Goal: Communication & Community: Ask a question

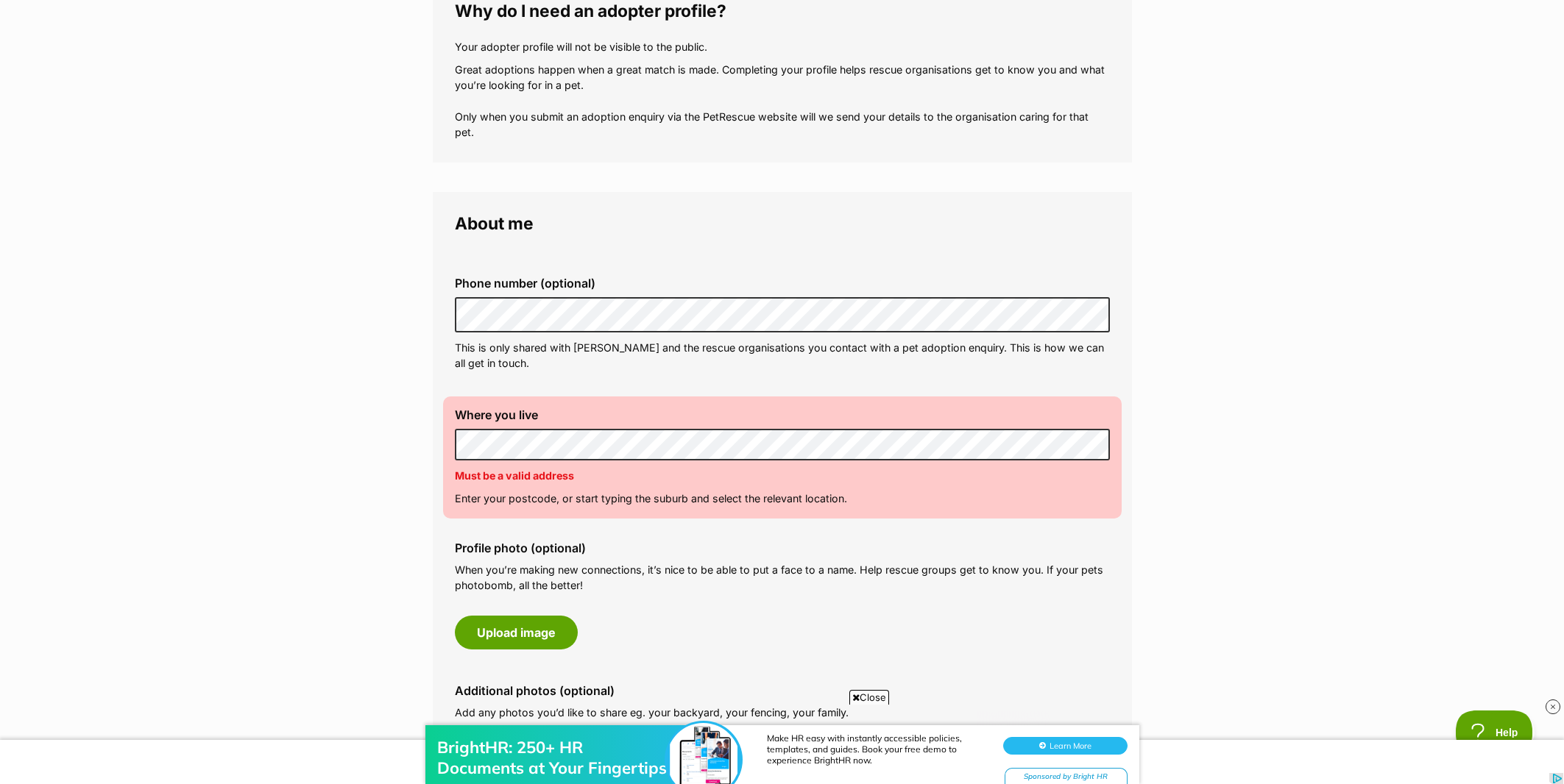
click at [489, 498] on p "Enter your postcode, or start typing the suburb and select the relevant locatio…" at bounding box center [782, 498] width 655 height 16
click at [856, 503] on p "Enter your postcode, or start typing the suburb and select the relevant locatio…" at bounding box center [782, 498] width 655 height 16
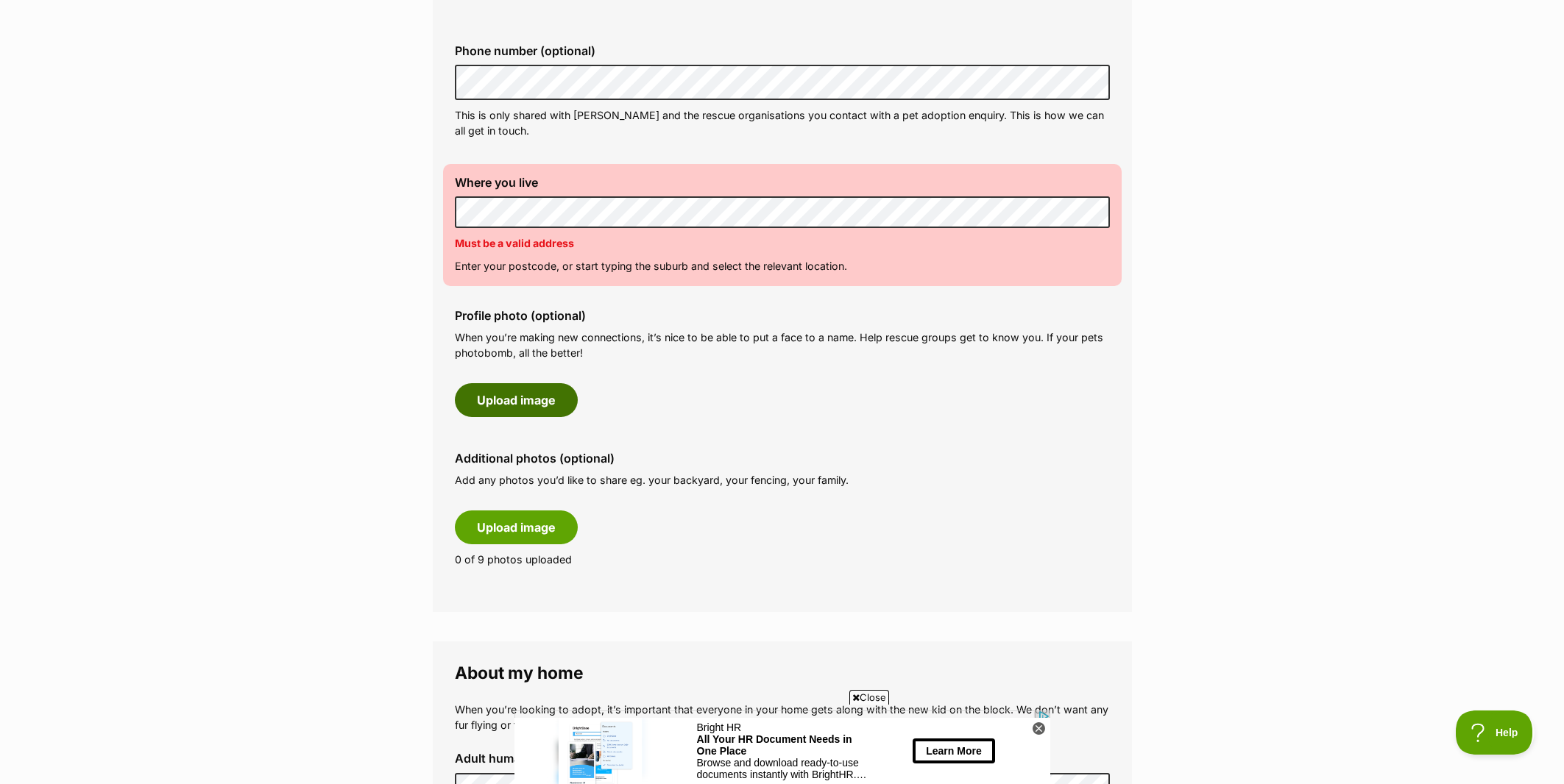
click at [500, 408] on button "Upload image" at bounding box center [515, 400] width 123 height 34
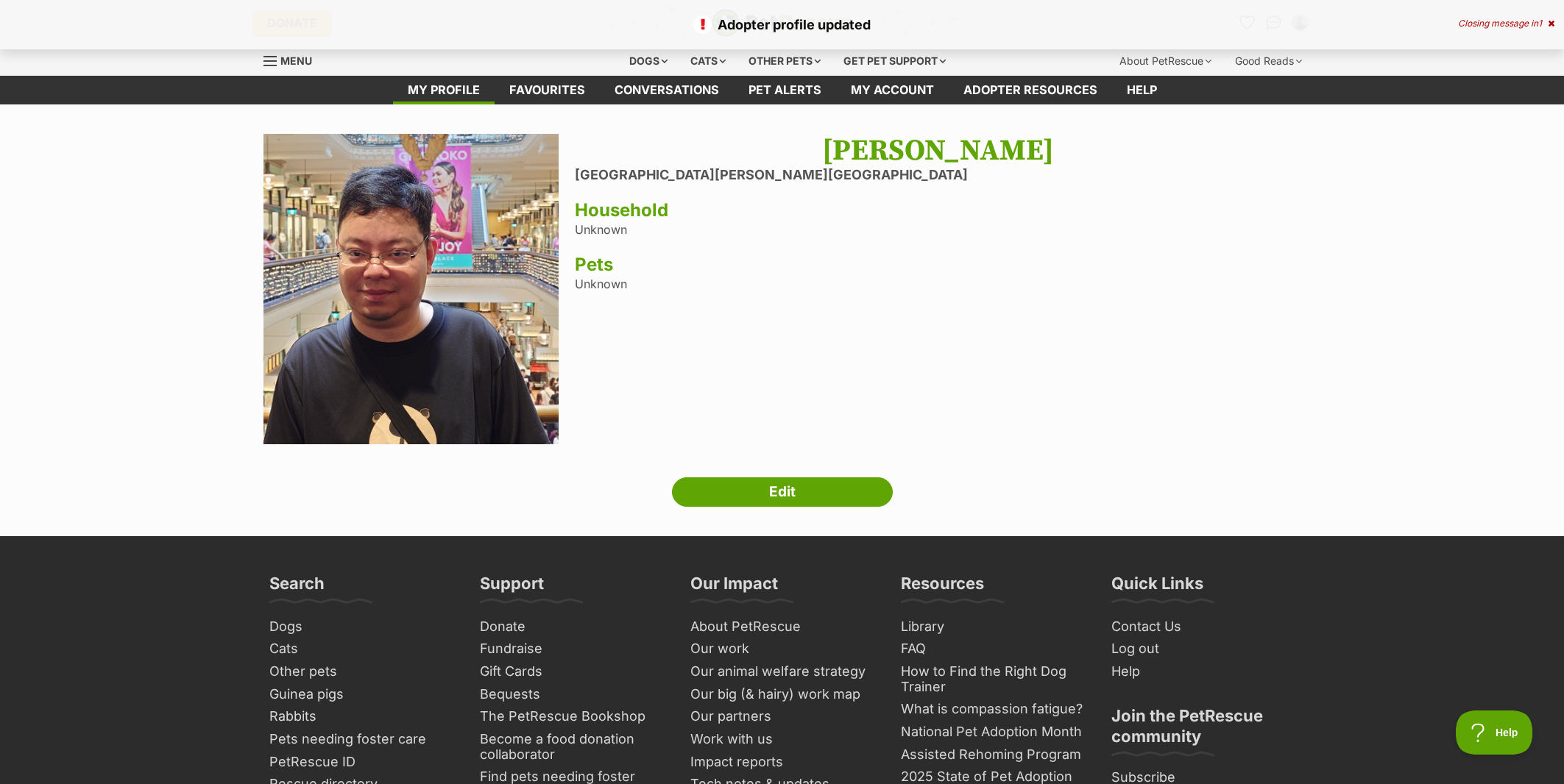
click at [610, 216] on h3 "Household" at bounding box center [938, 211] width 726 height 21
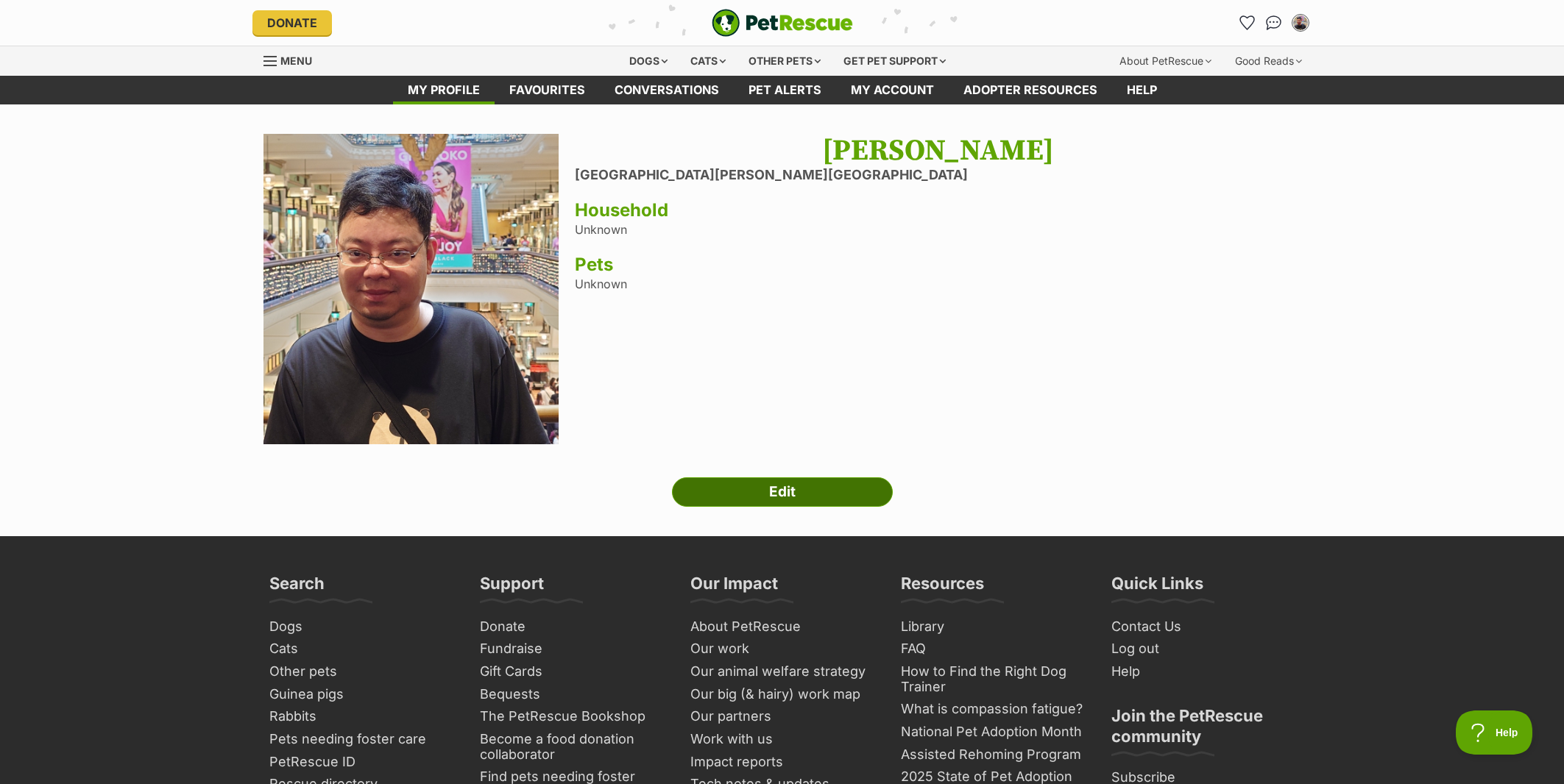
click at [828, 493] on link "Edit" at bounding box center [782, 492] width 221 height 30
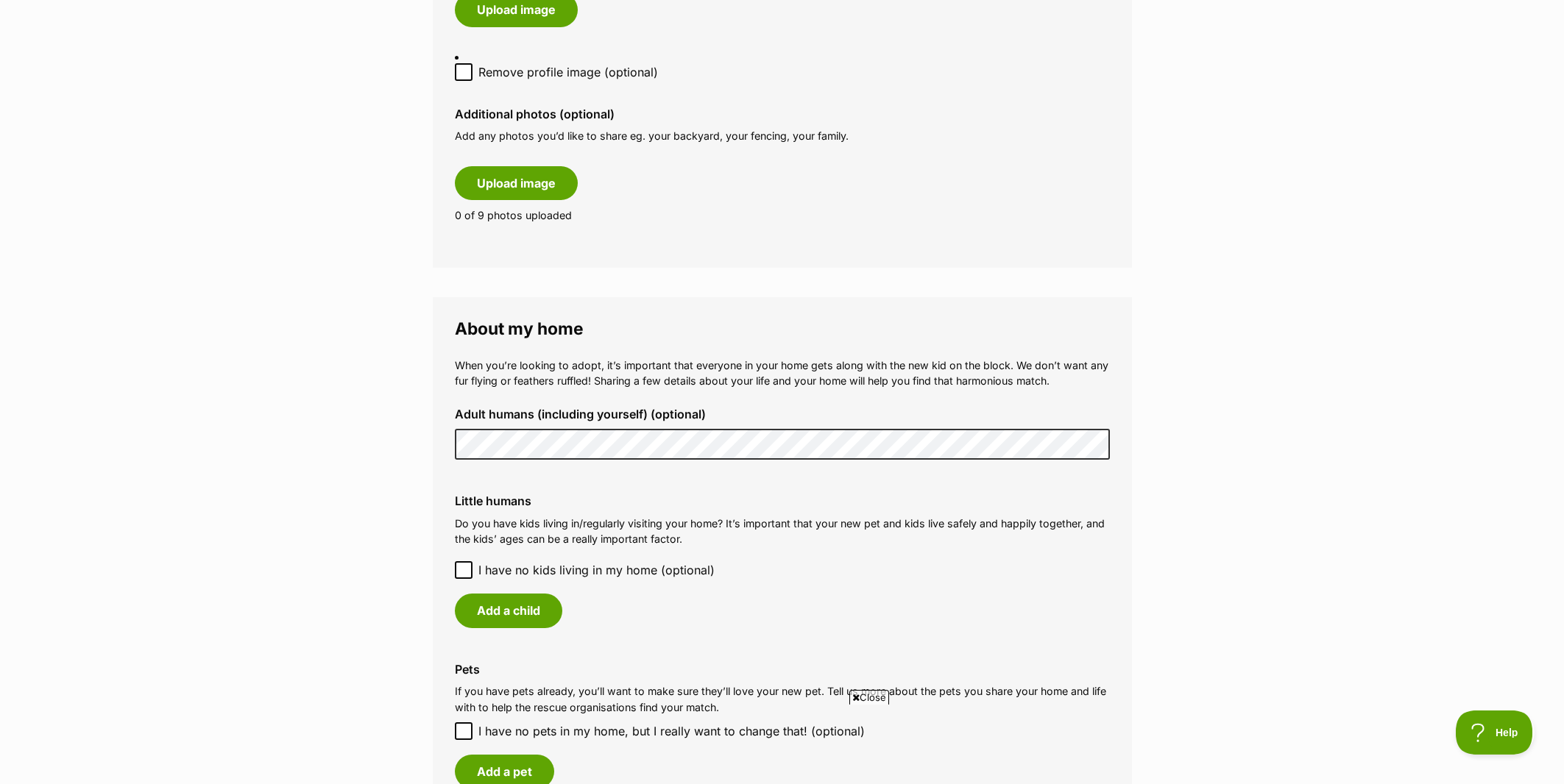
scroll to position [1007, 0]
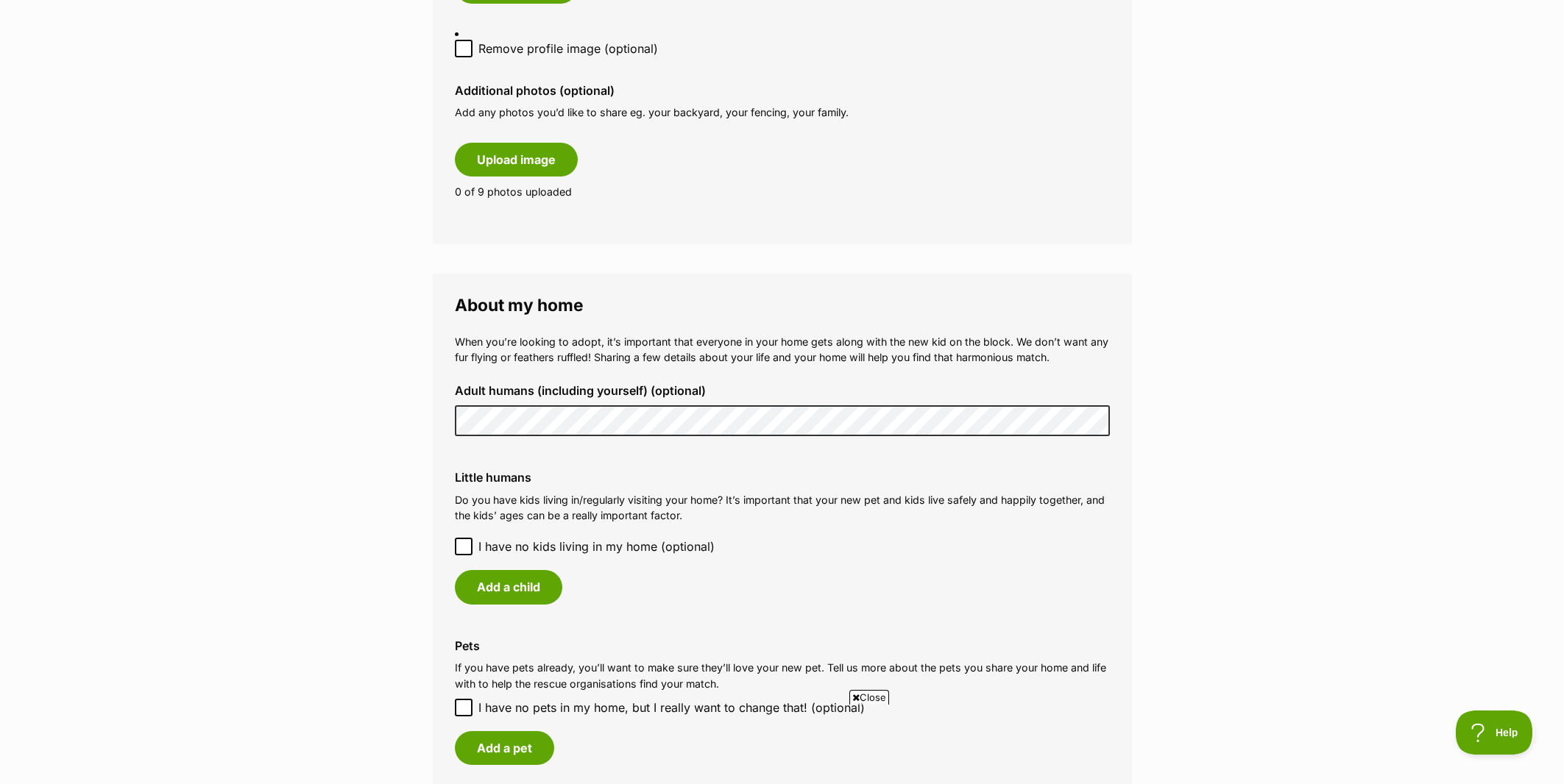
click at [1203, 471] on main "My adopter profile Why do I need an adopter profile? Your adopter profile will …" at bounding box center [782, 215] width 1564 height 2237
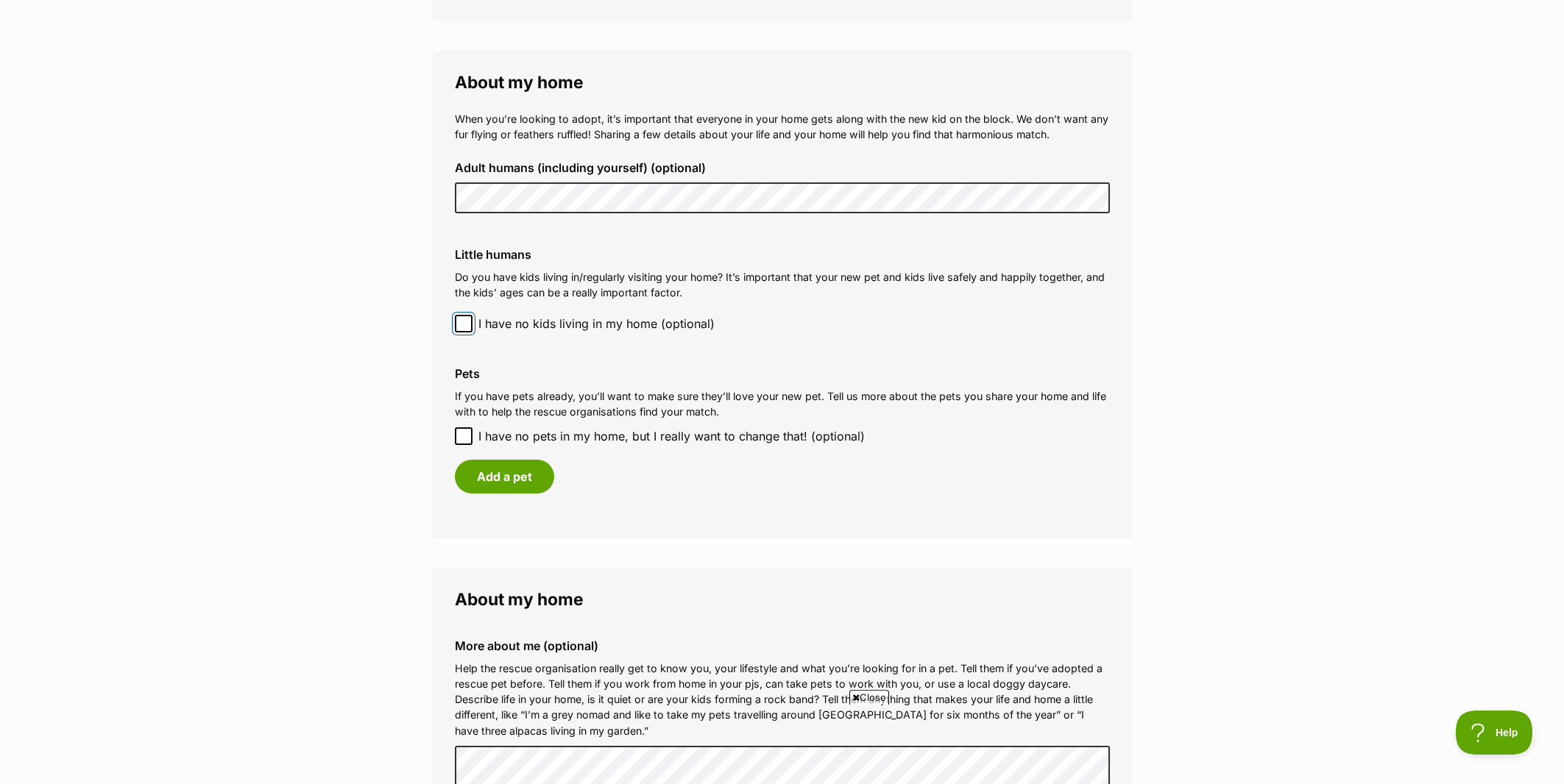
scroll to position [1241, 0]
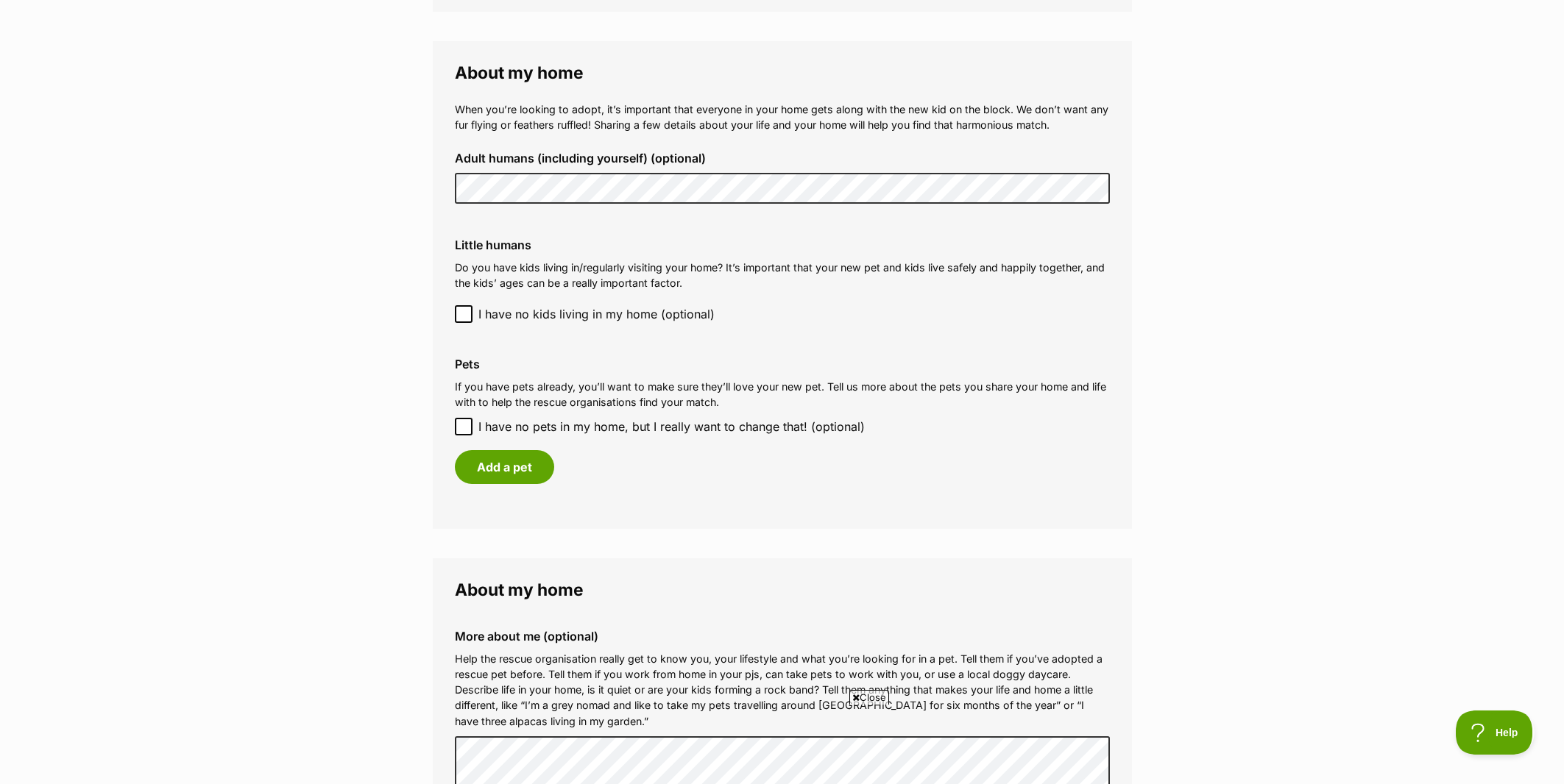
click at [462, 423] on icon at bounding box center [463, 426] width 9 height 7
click at [462, 418] on input "I have no pets in my home, but I really want to change that! (optional)" at bounding box center [463, 427] width 18 height 18
checkbox input "true"
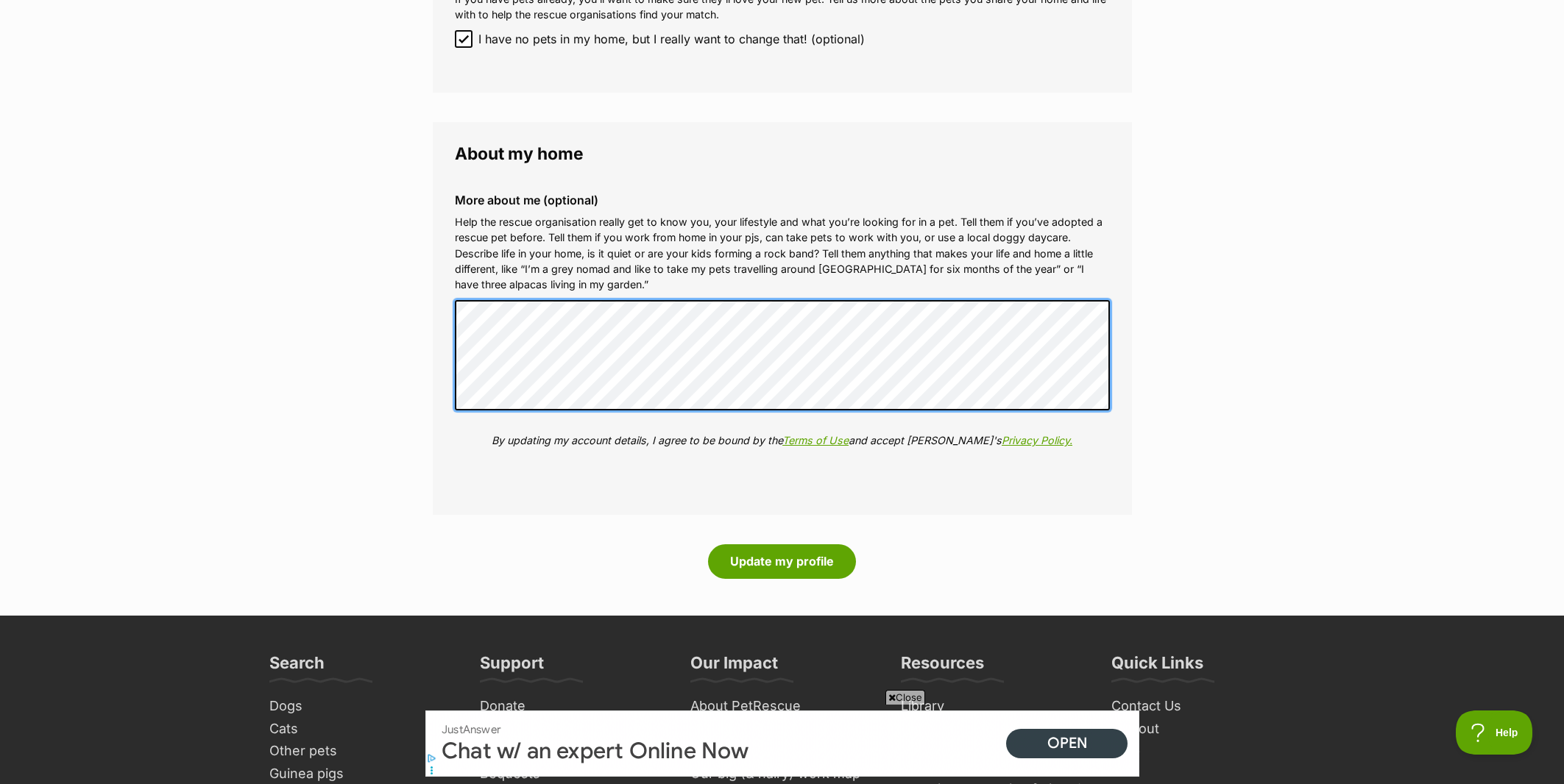
scroll to position [1938, 0]
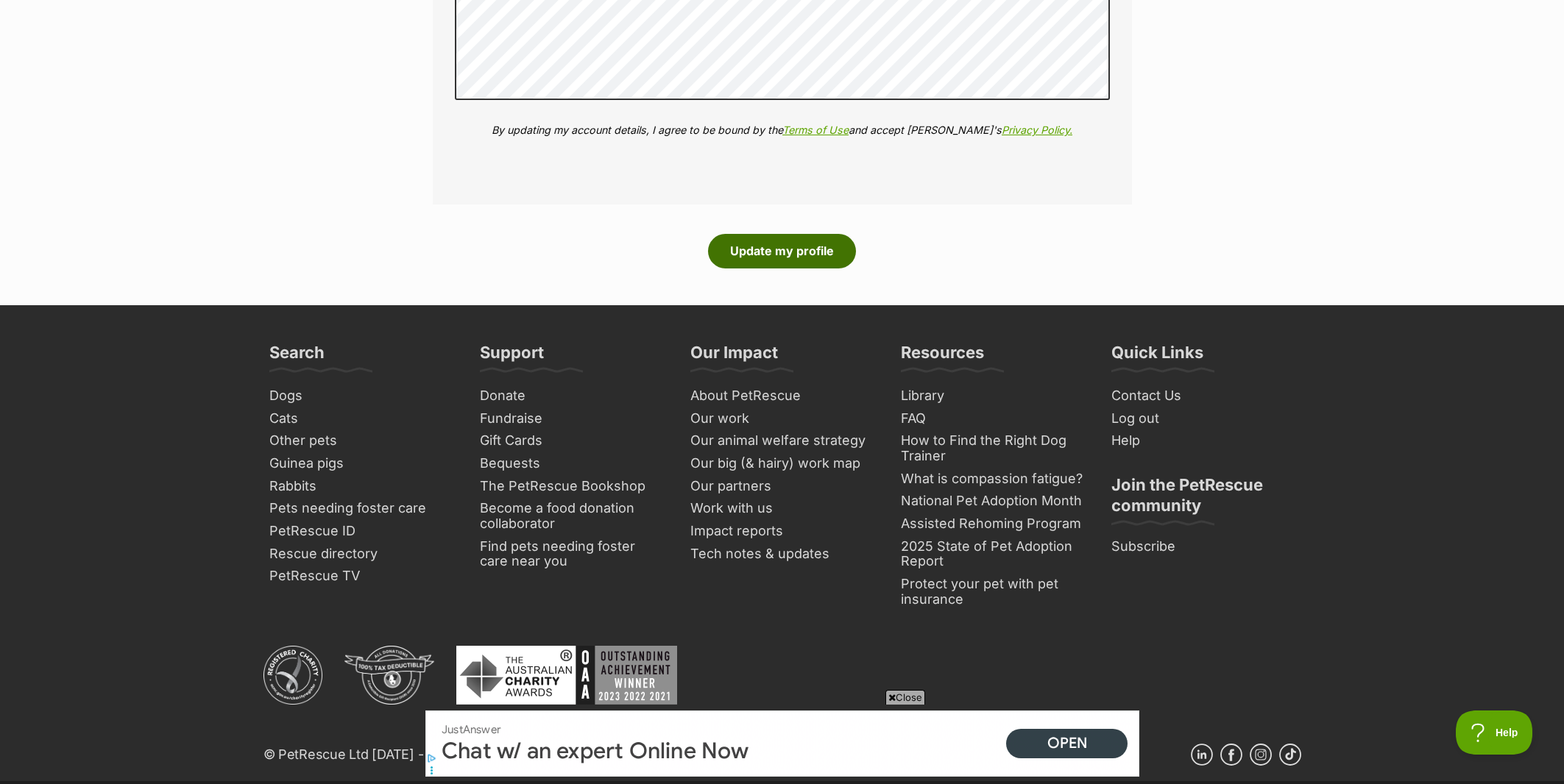
click at [823, 244] on button "Update my profile" at bounding box center [781, 251] width 148 height 34
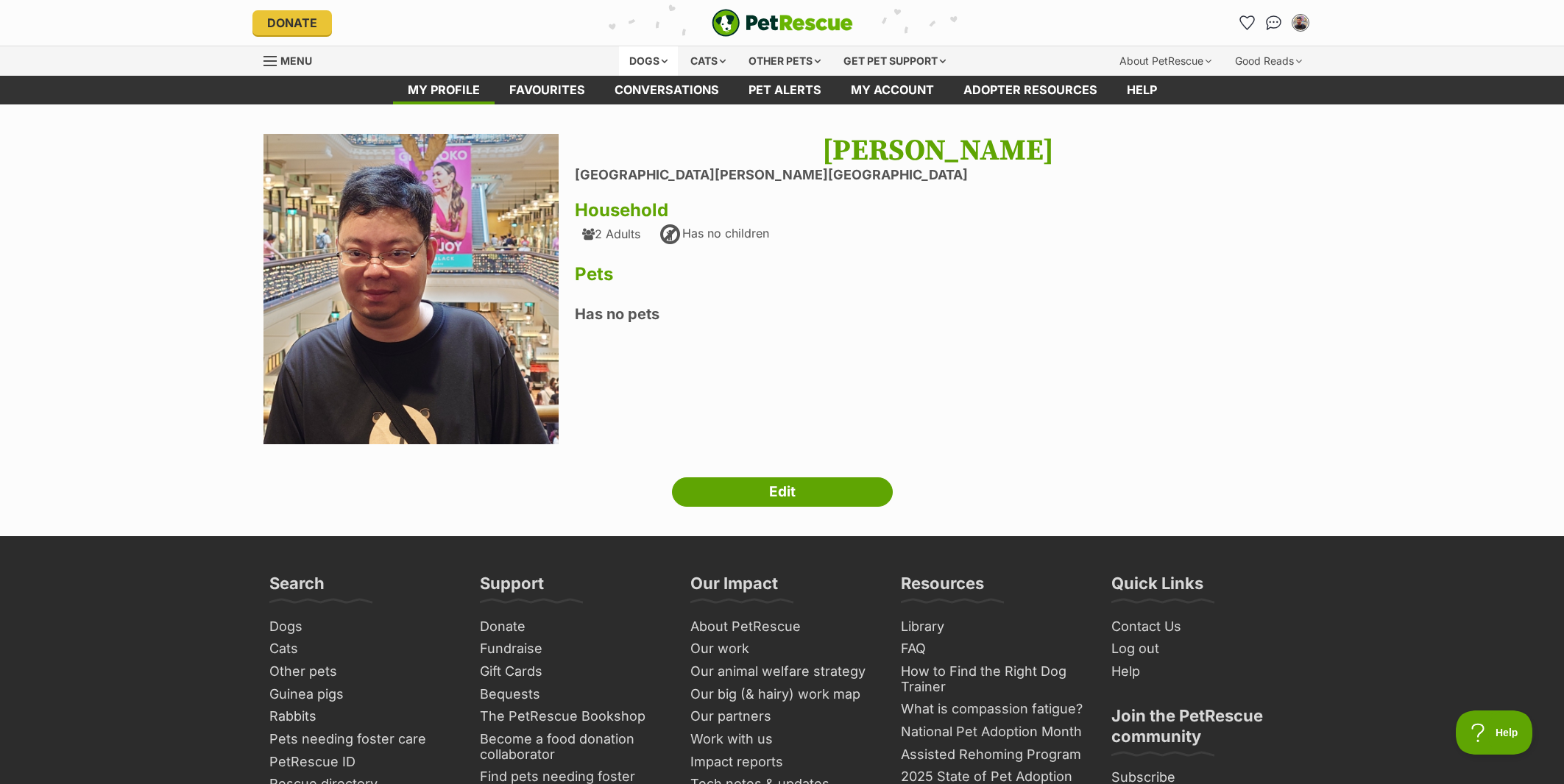
click at [652, 61] on div "Dogs" at bounding box center [648, 61] width 59 height 30
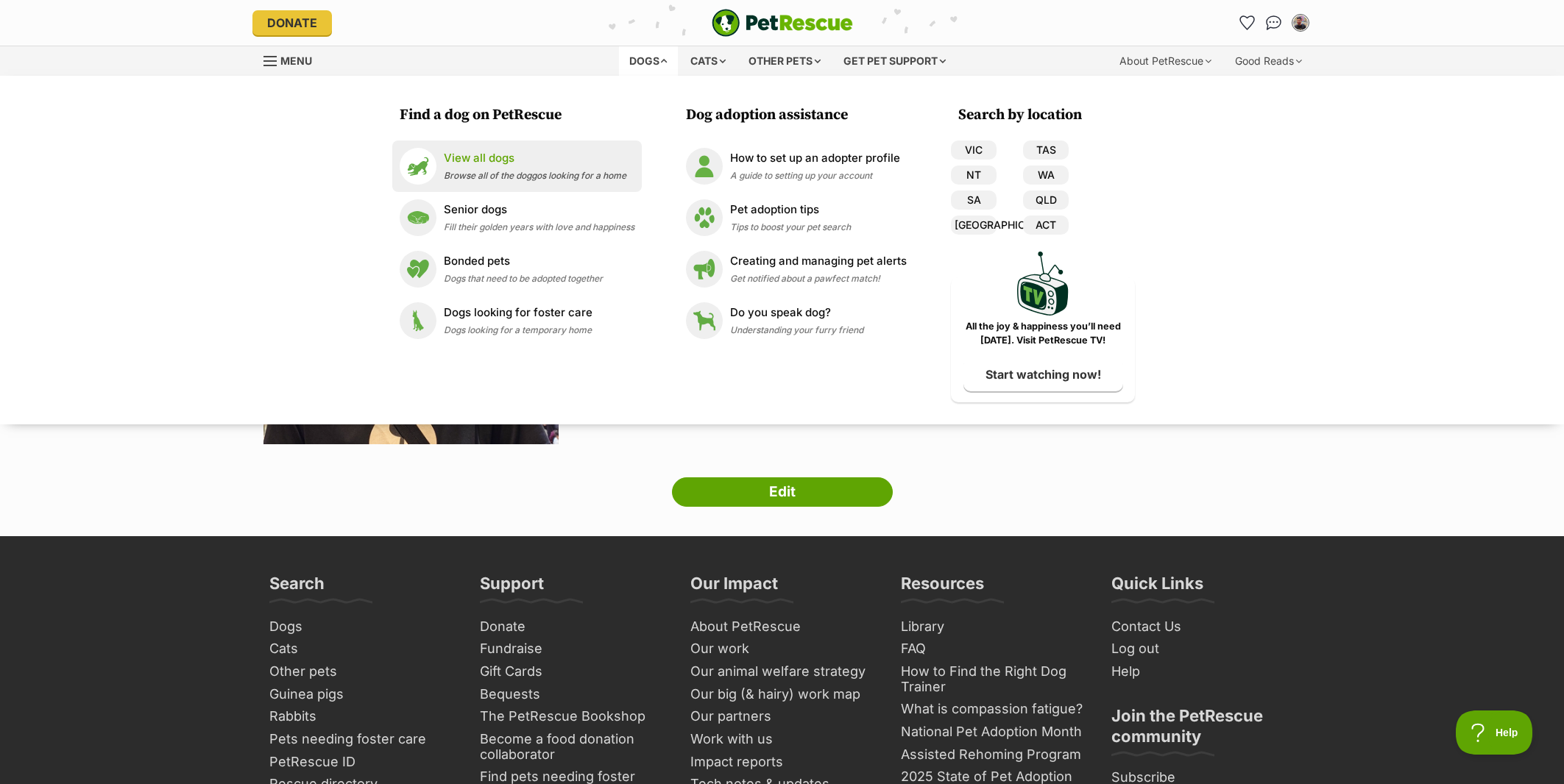
click at [521, 160] on p "View all dogs" at bounding box center [535, 158] width 183 height 17
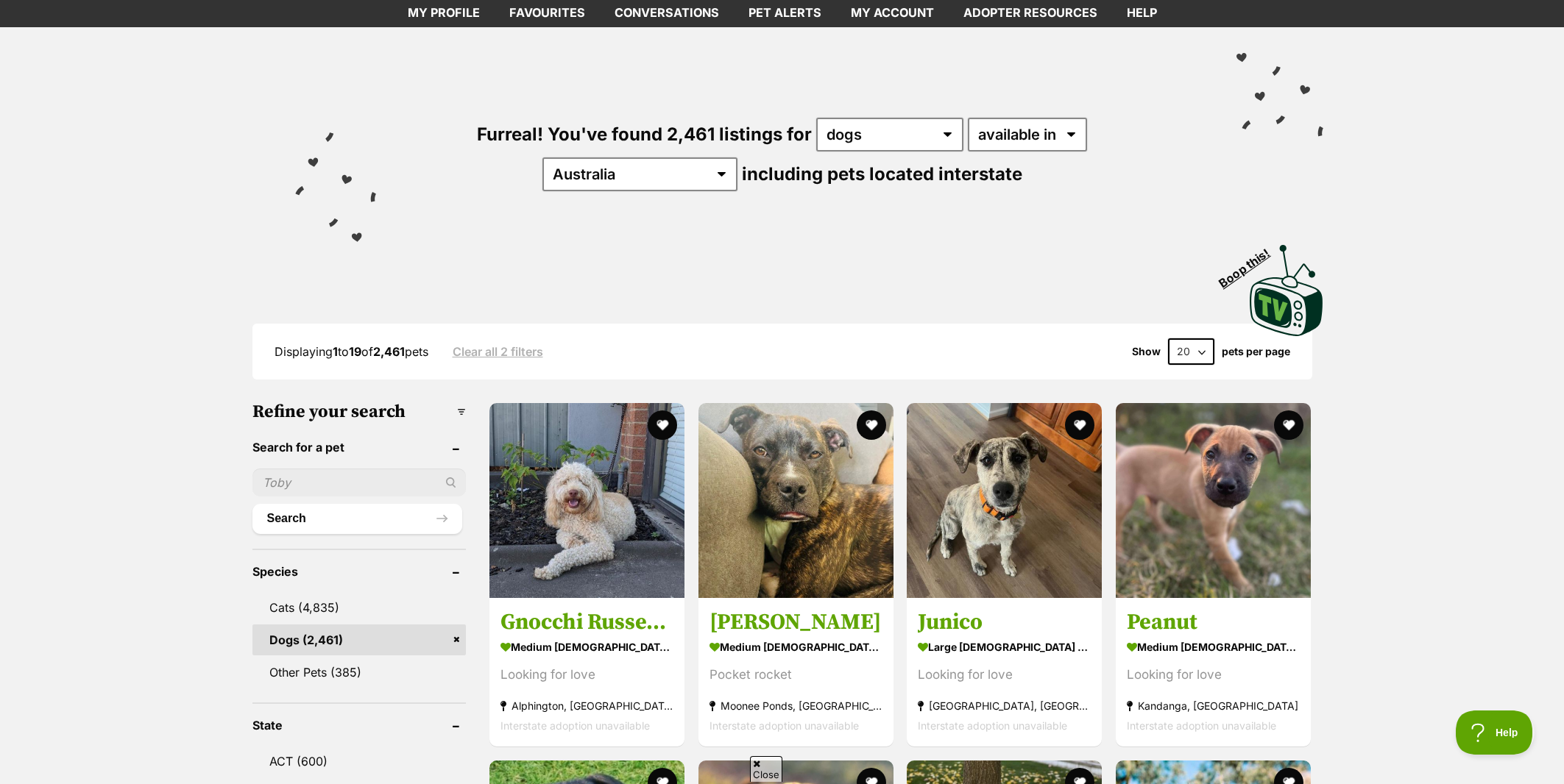
click at [334, 474] on input "text" at bounding box center [359, 483] width 214 height 28
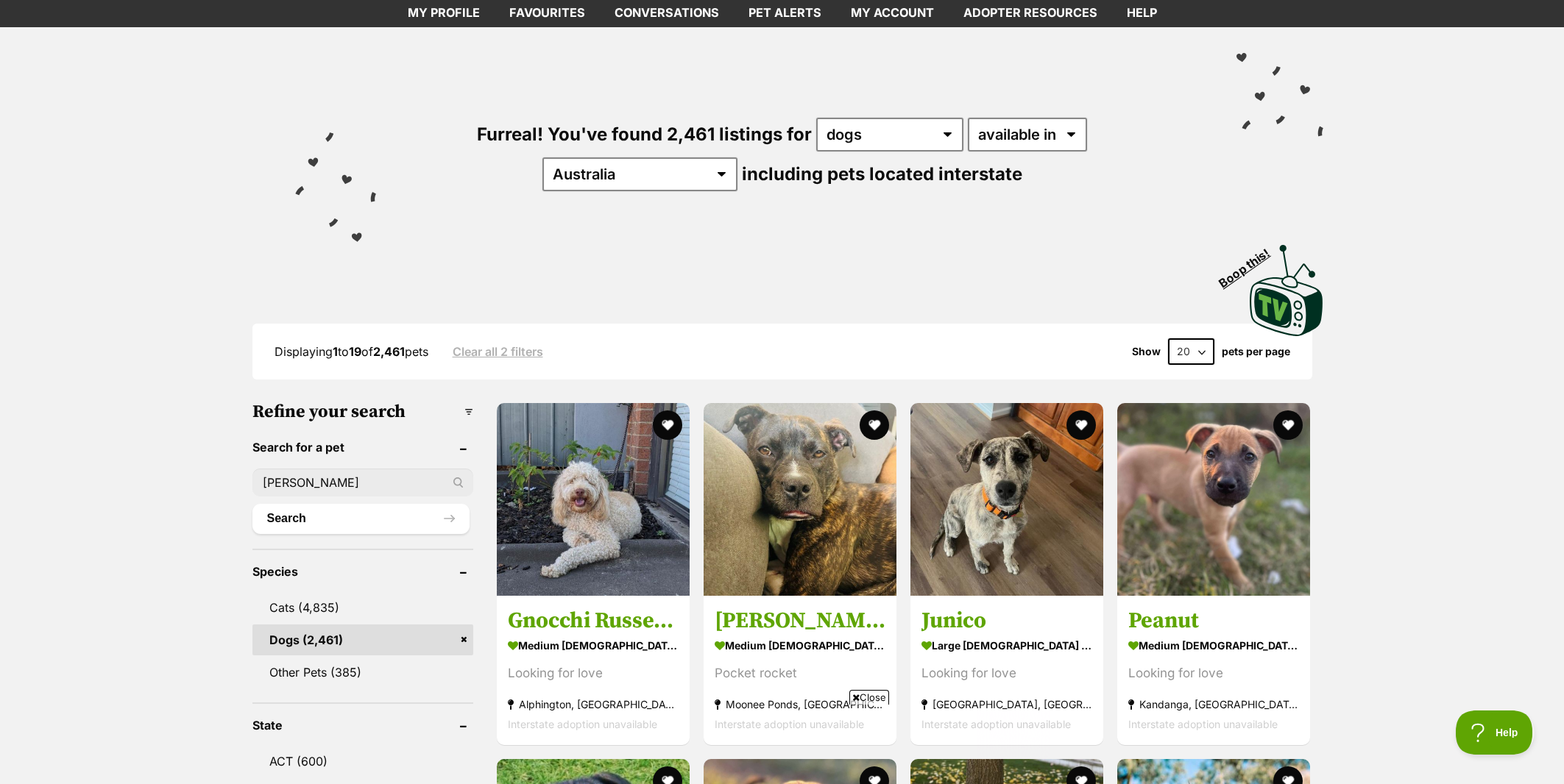
type input "Lucy"
click at [252, 504] on button "Search" at bounding box center [361, 519] width 217 height 30
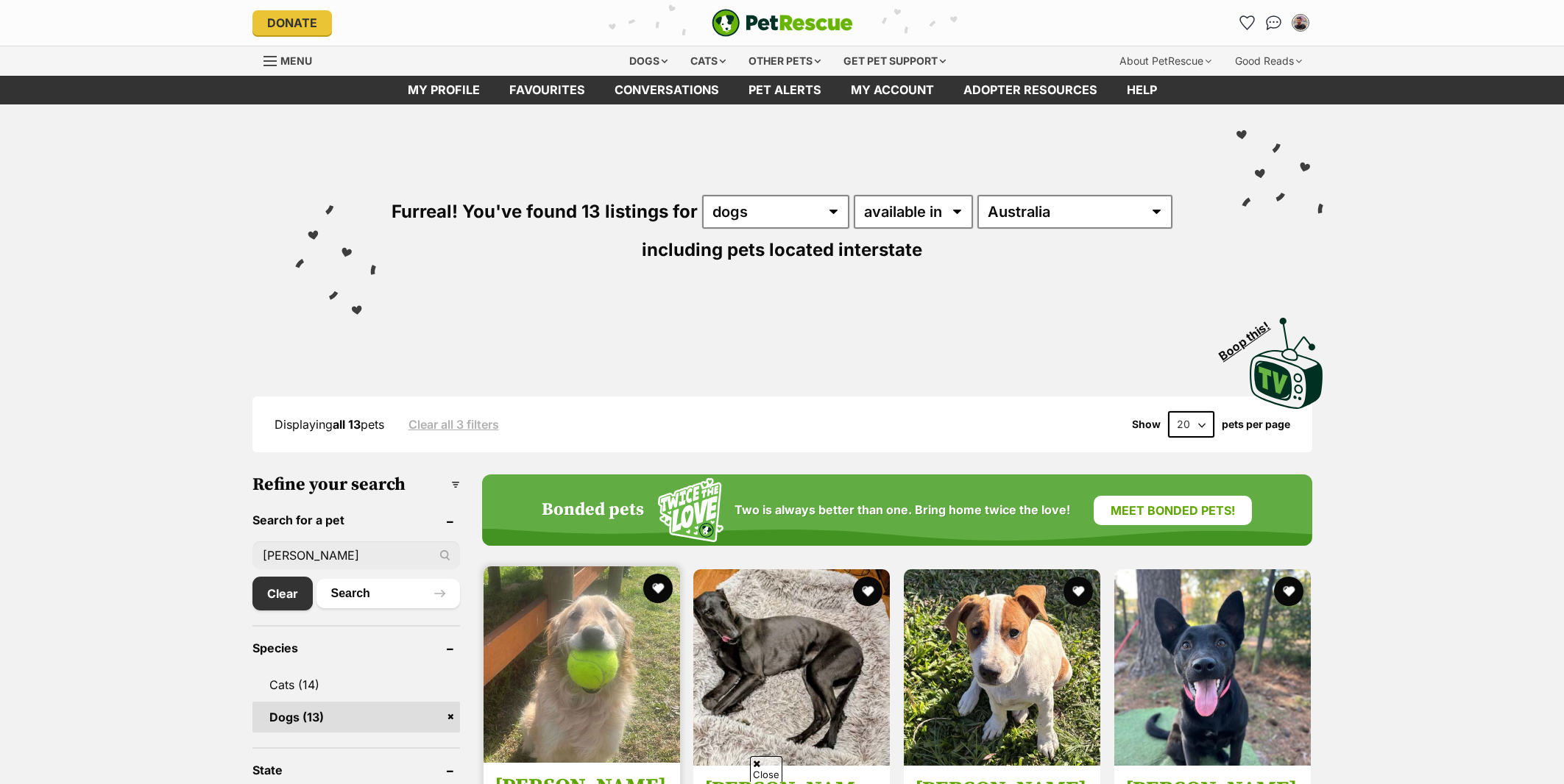
scroll to position [232, 0]
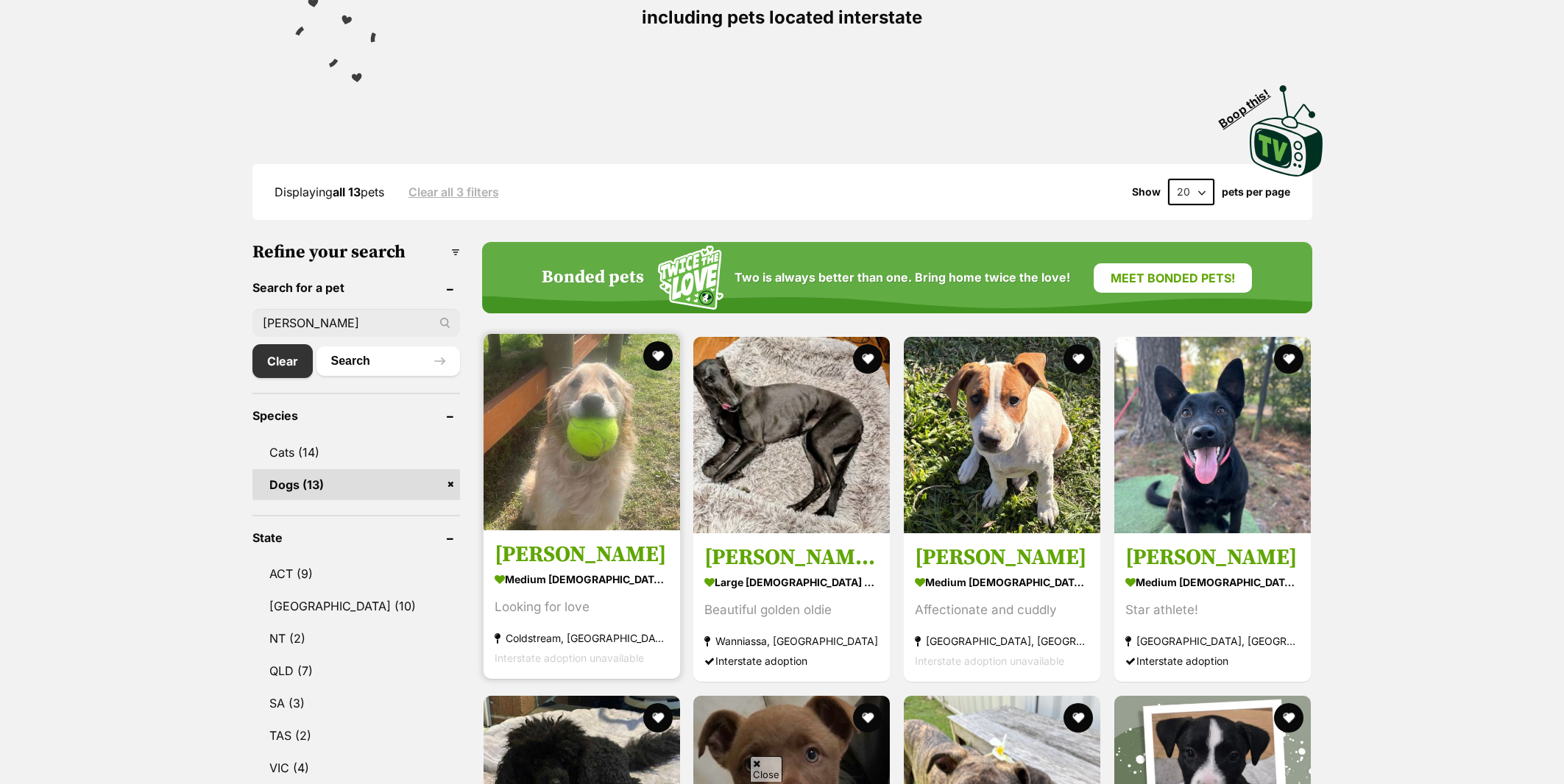
click at [609, 382] on img at bounding box center [581, 432] width 197 height 197
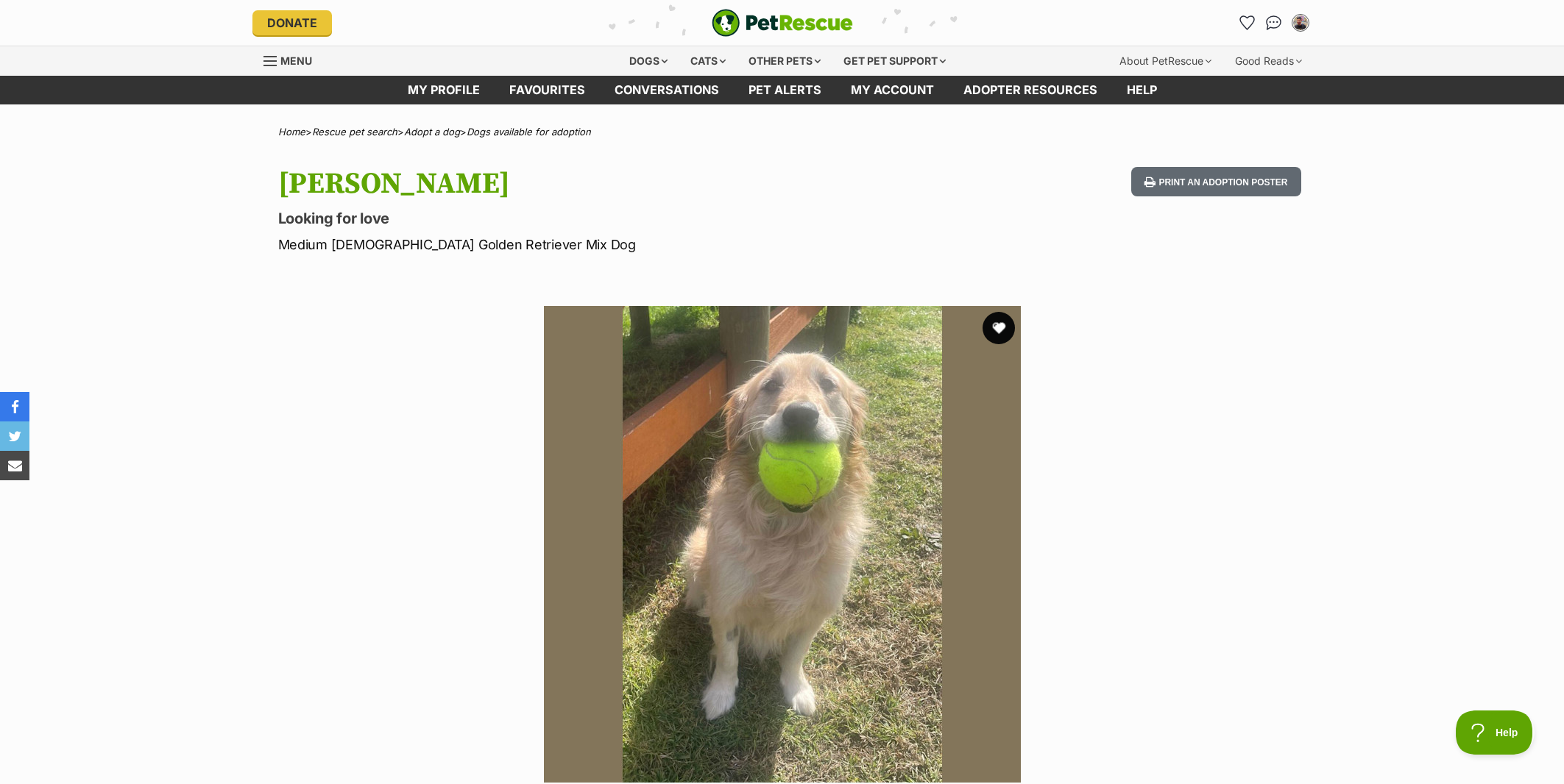
click at [1006, 330] on button "favourite" at bounding box center [999, 328] width 33 height 33
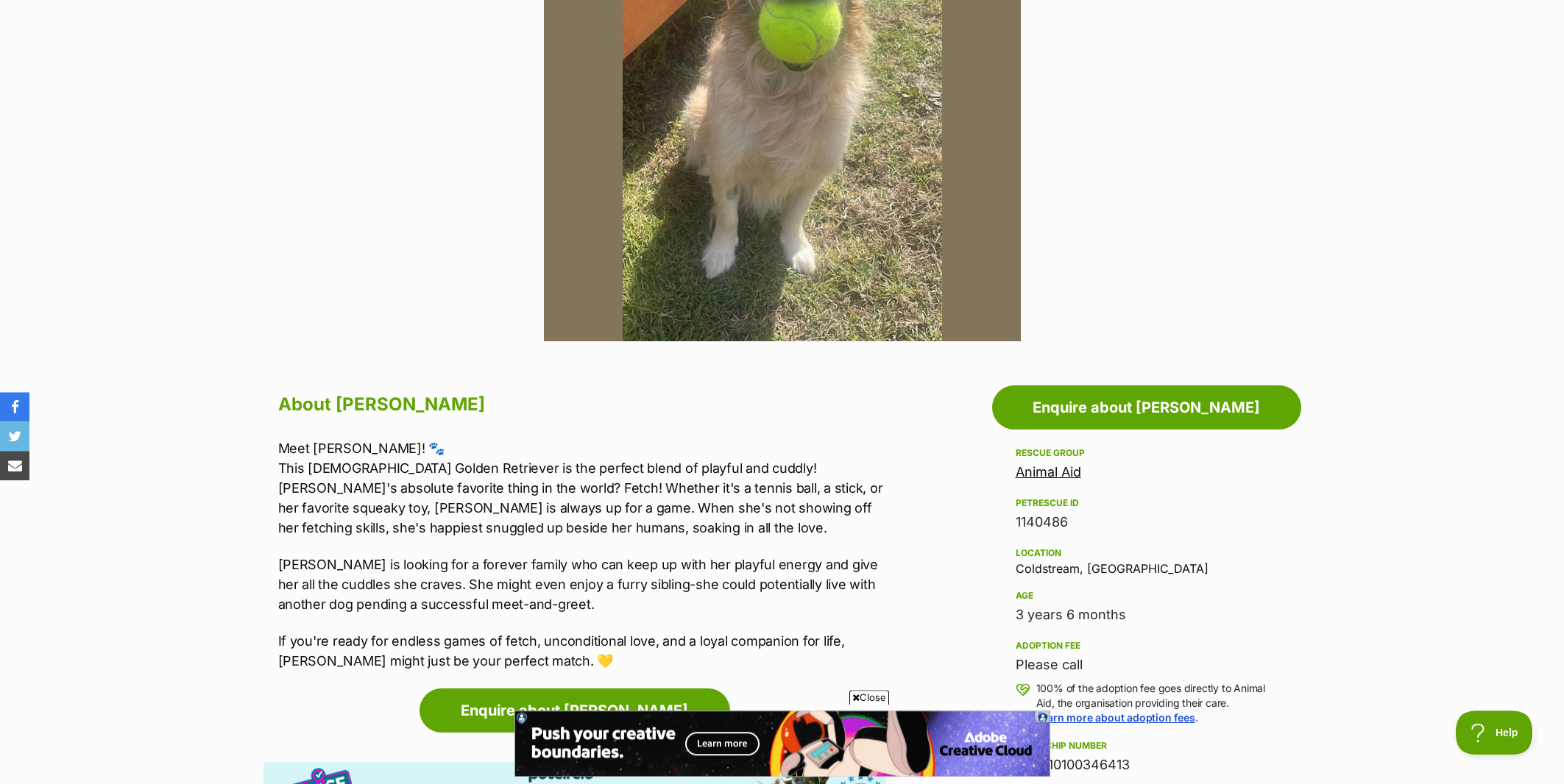
scroll to position [542, 0]
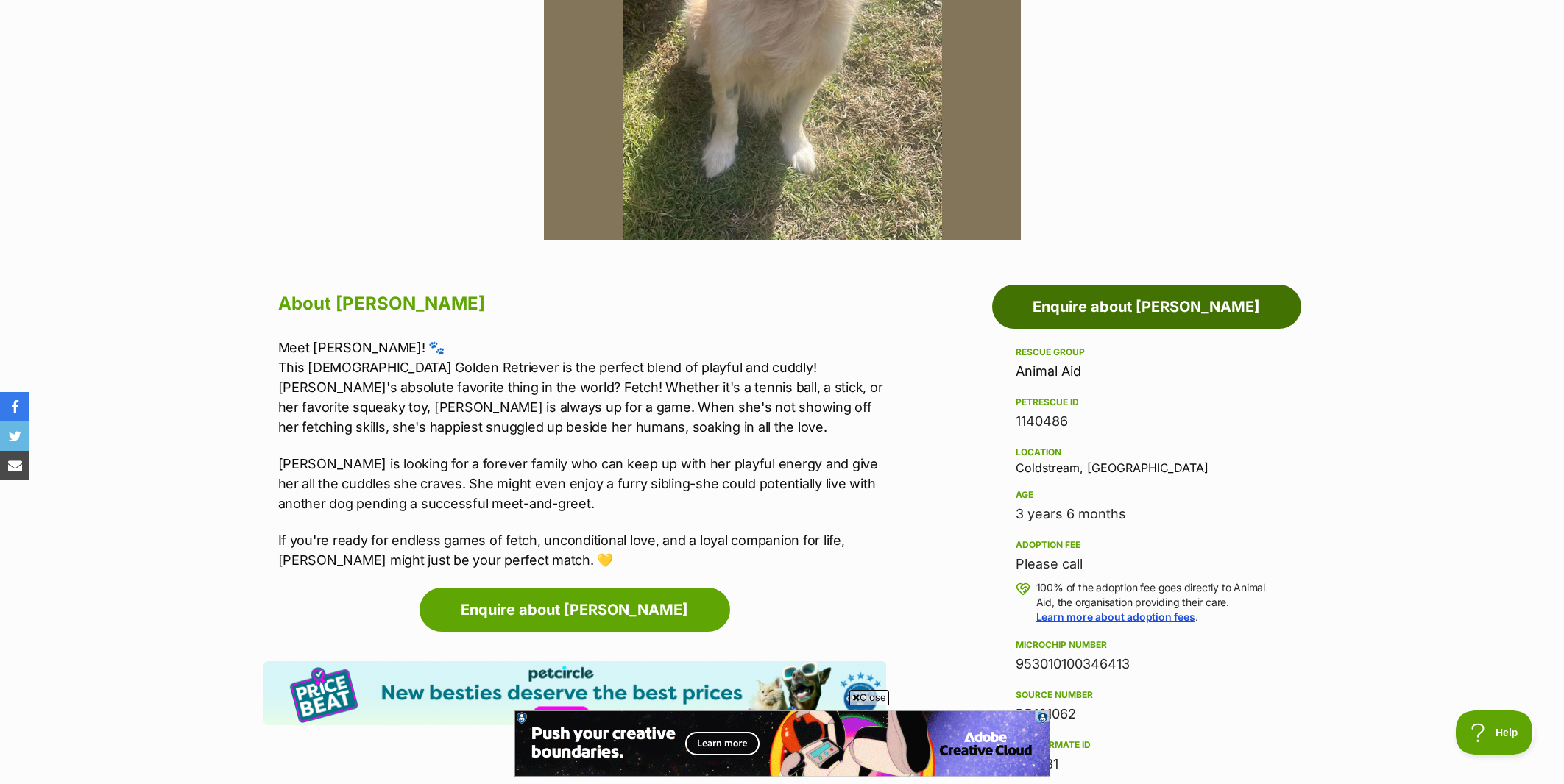
click at [1103, 286] on link "Enquire about [PERSON_NAME]" at bounding box center [1147, 306] width 309 height 44
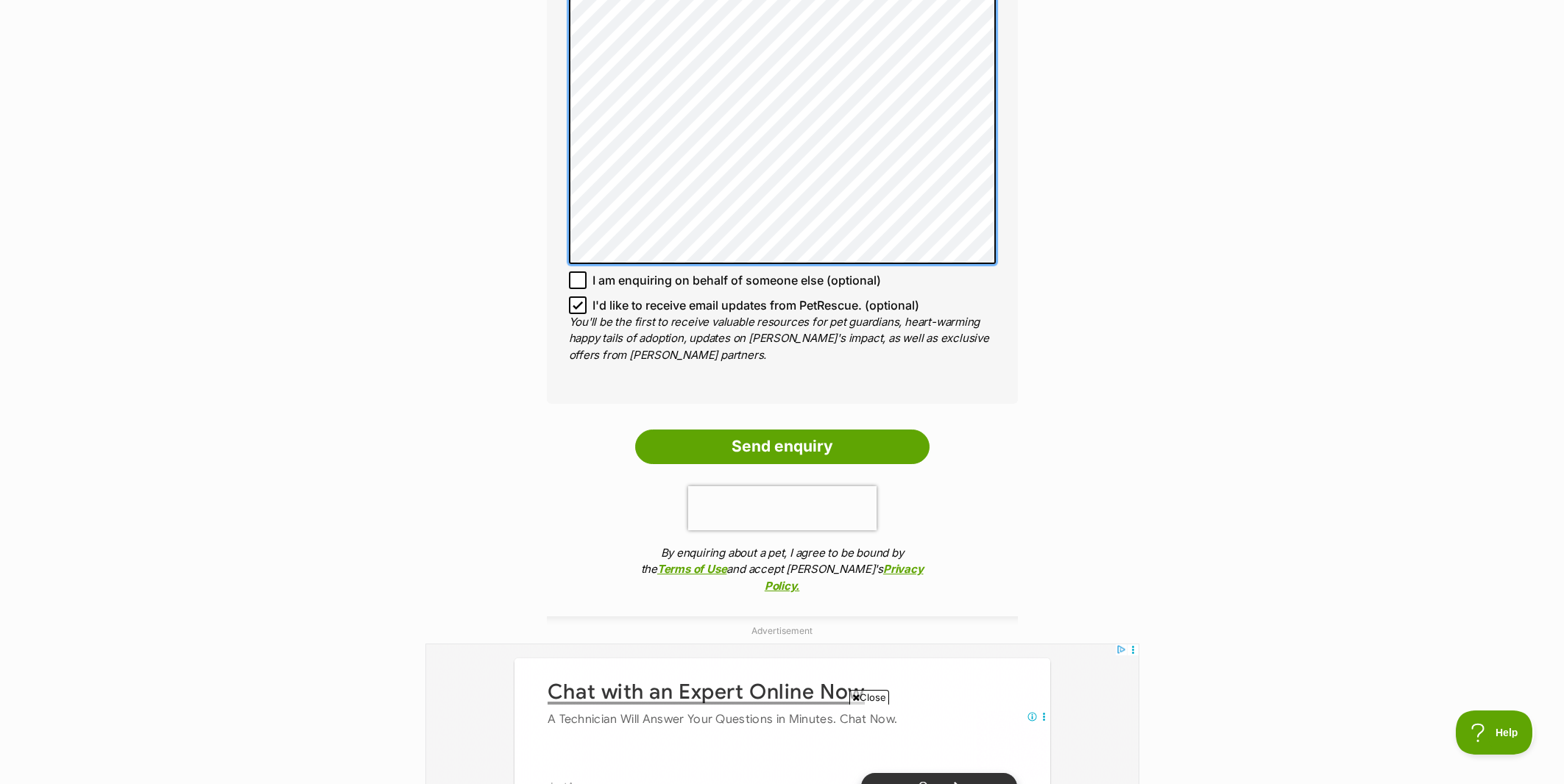
scroll to position [1085, 0]
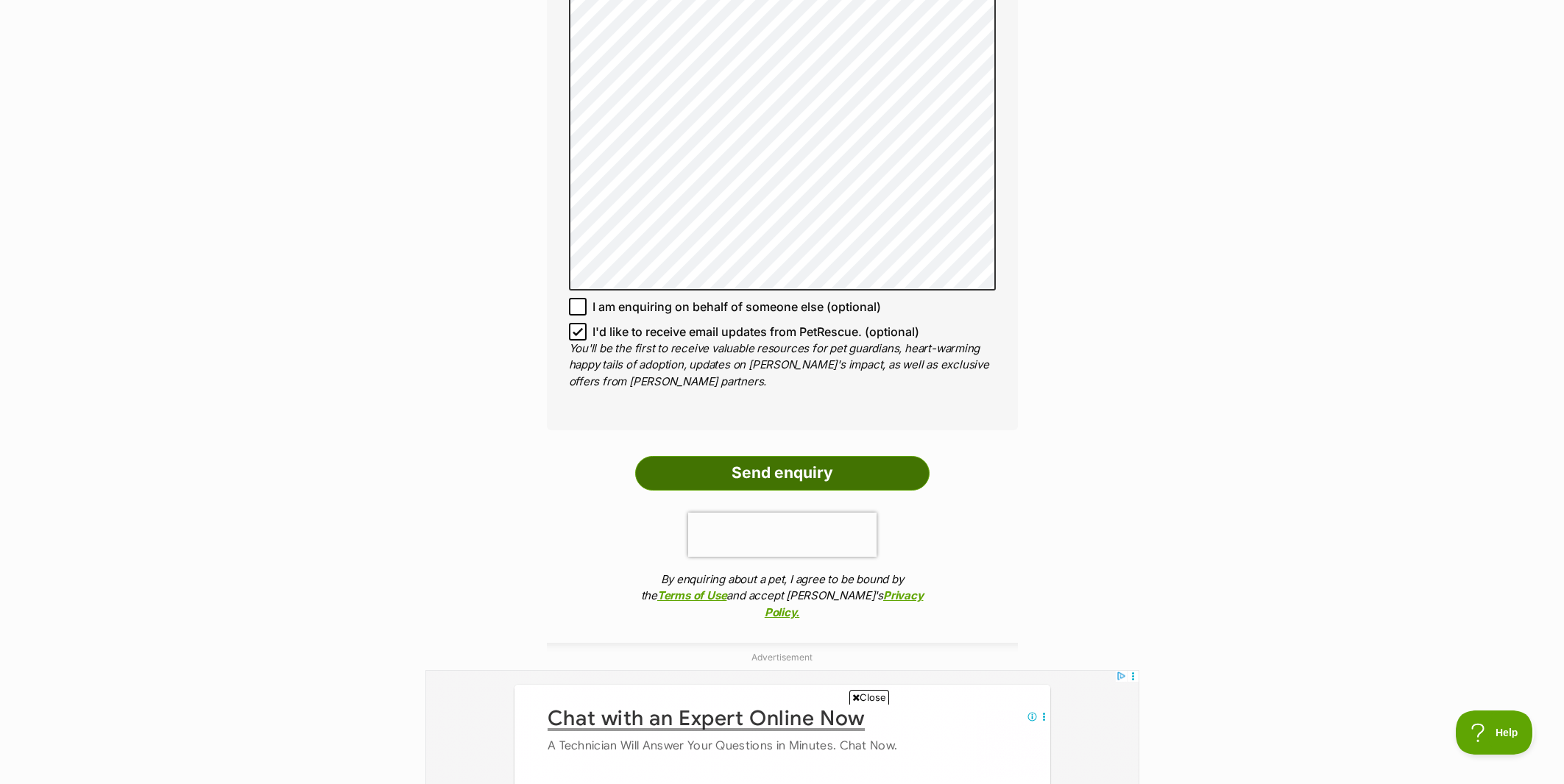
click at [838, 457] on input "Send enquiry" at bounding box center [782, 473] width 294 height 34
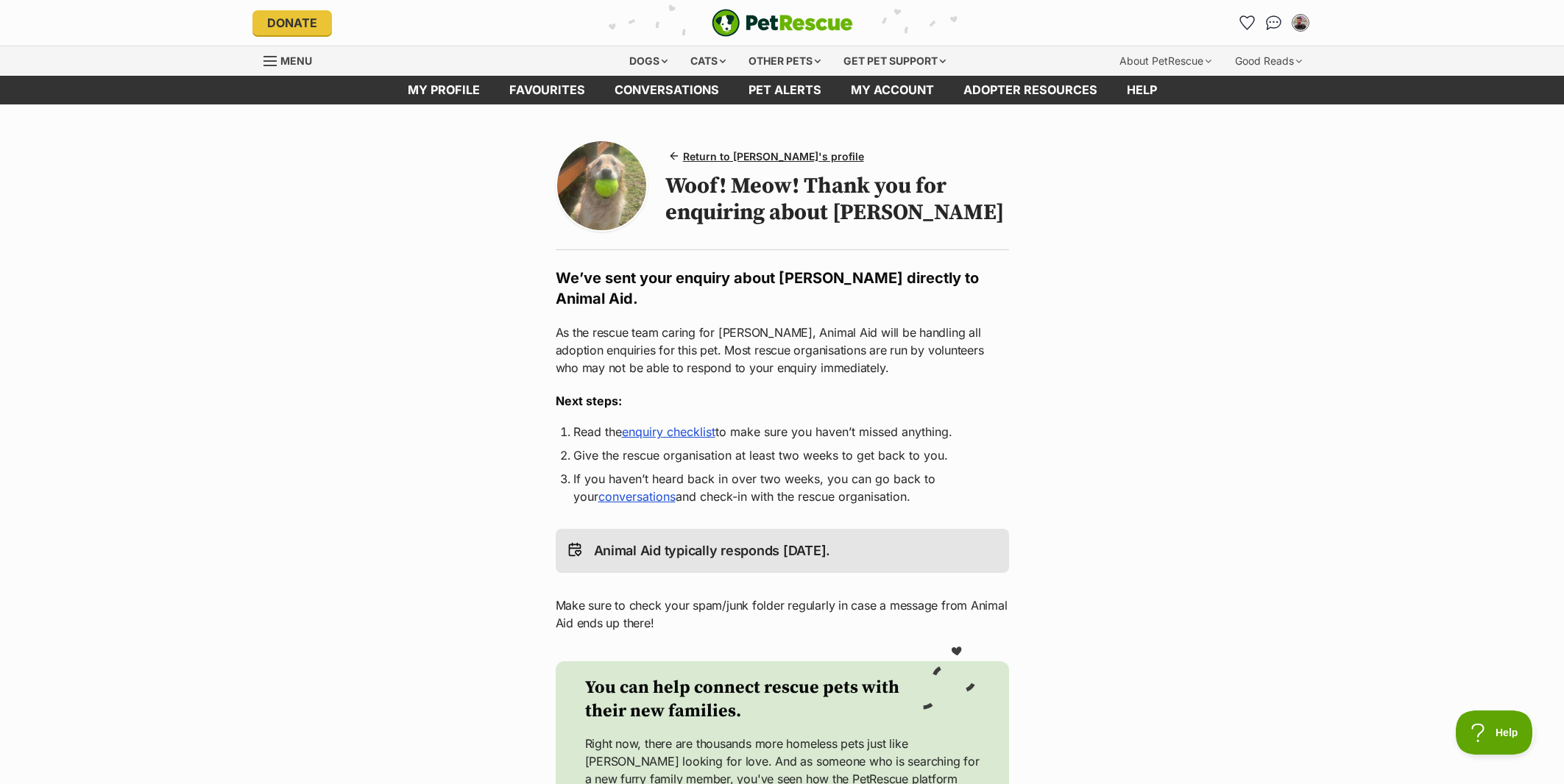
click at [729, 324] on p "As the rescue team caring for Lucy, Animal Aid will be handling all adoption en…" at bounding box center [782, 350] width 453 height 53
click at [643, 60] on div "Dogs" at bounding box center [648, 61] width 59 height 30
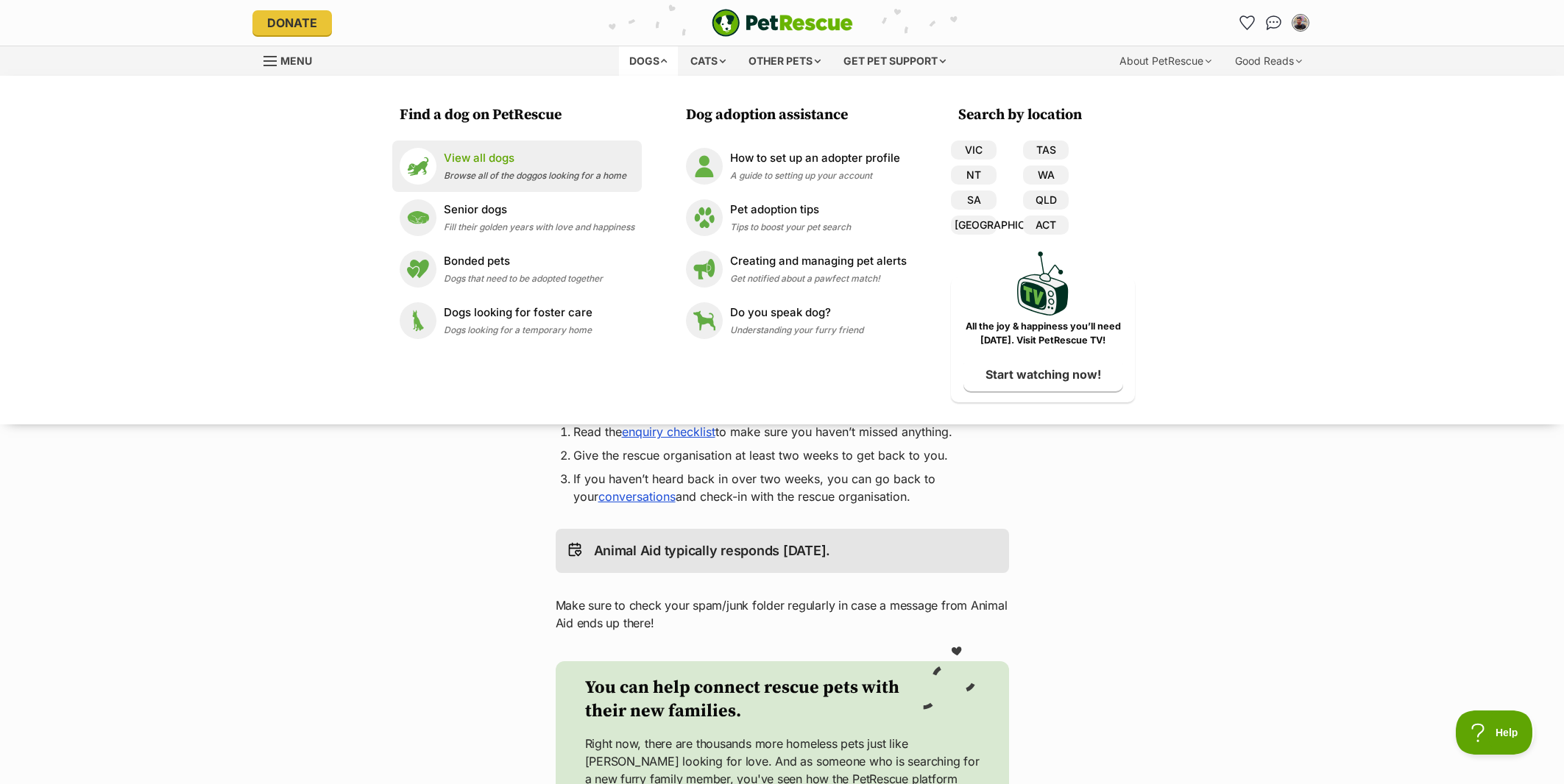
click at [486, 176] on span "Browse all of the doggos looking for a home" at bounding box center [535, 175] width 183 height 11
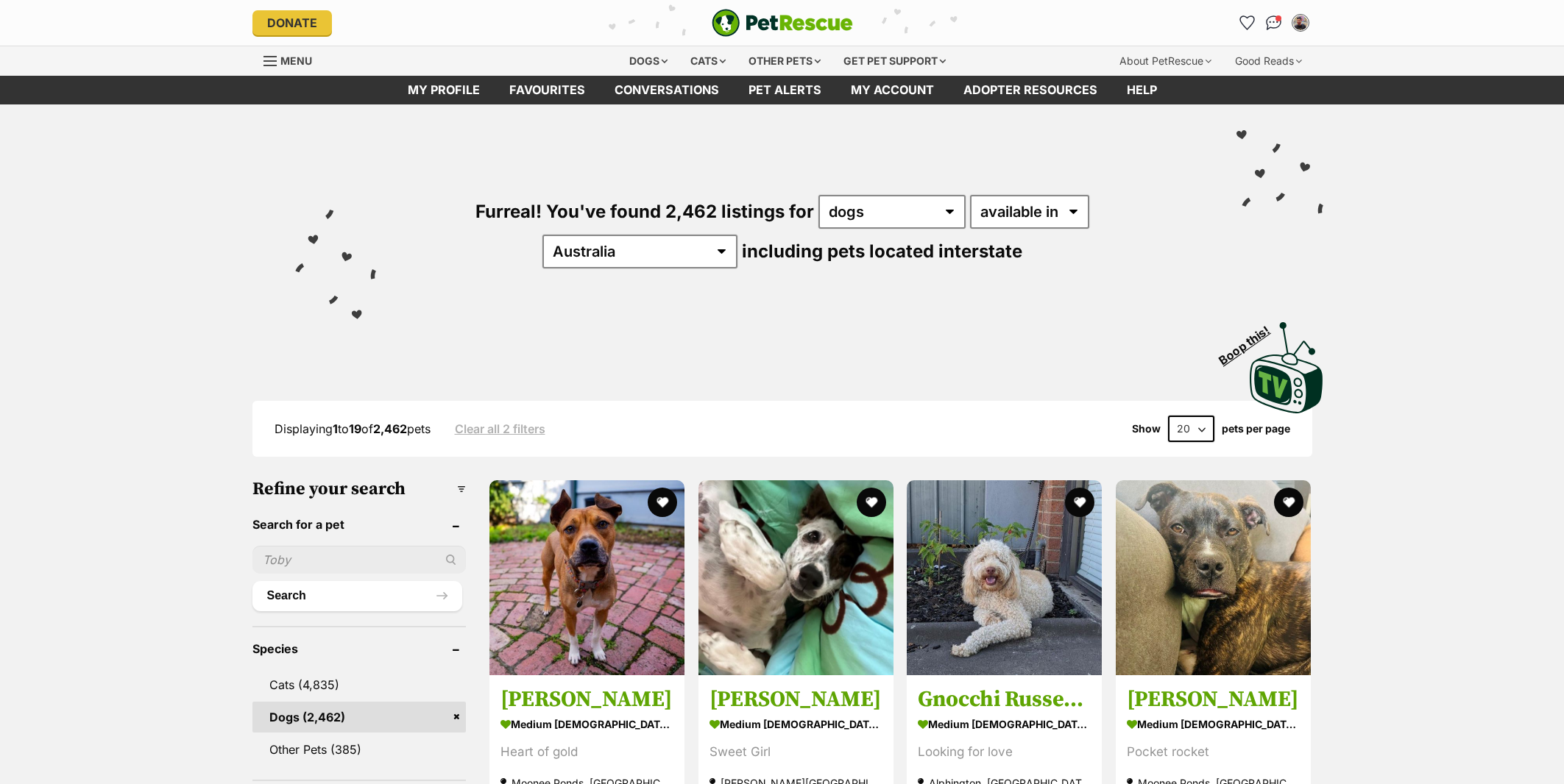
click at [290, 564] on input "text" at bounding box center [359, 560] width 214 height 28
type input "[PERSON_NAME]"
click at [313, 595] on button "Search" at bounding box center [357, 596] width 210 height 30
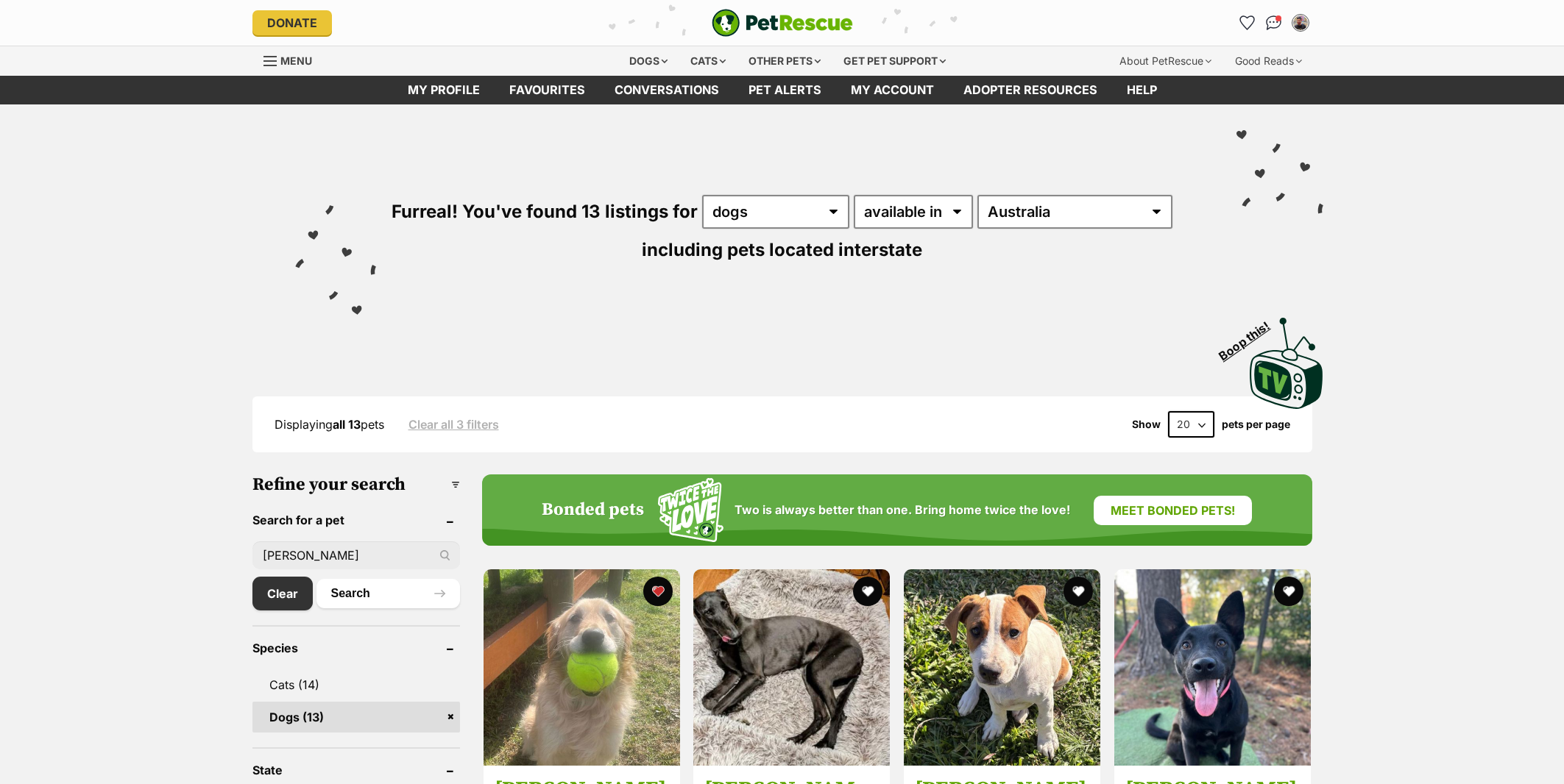
scroll to position [154, 0]
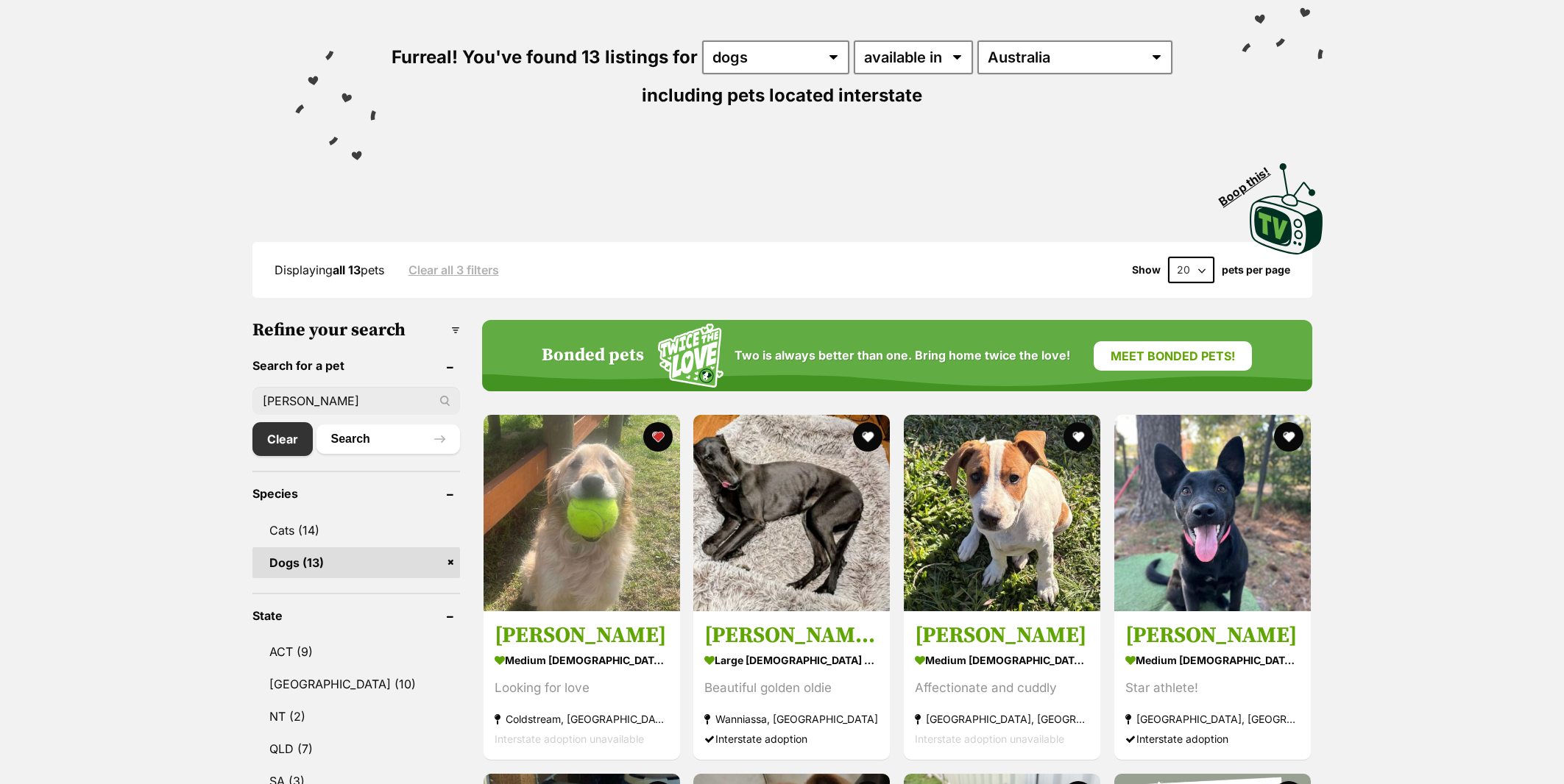
click at [562, 508] on img at bounding box center [581, 513] width 197 height 197
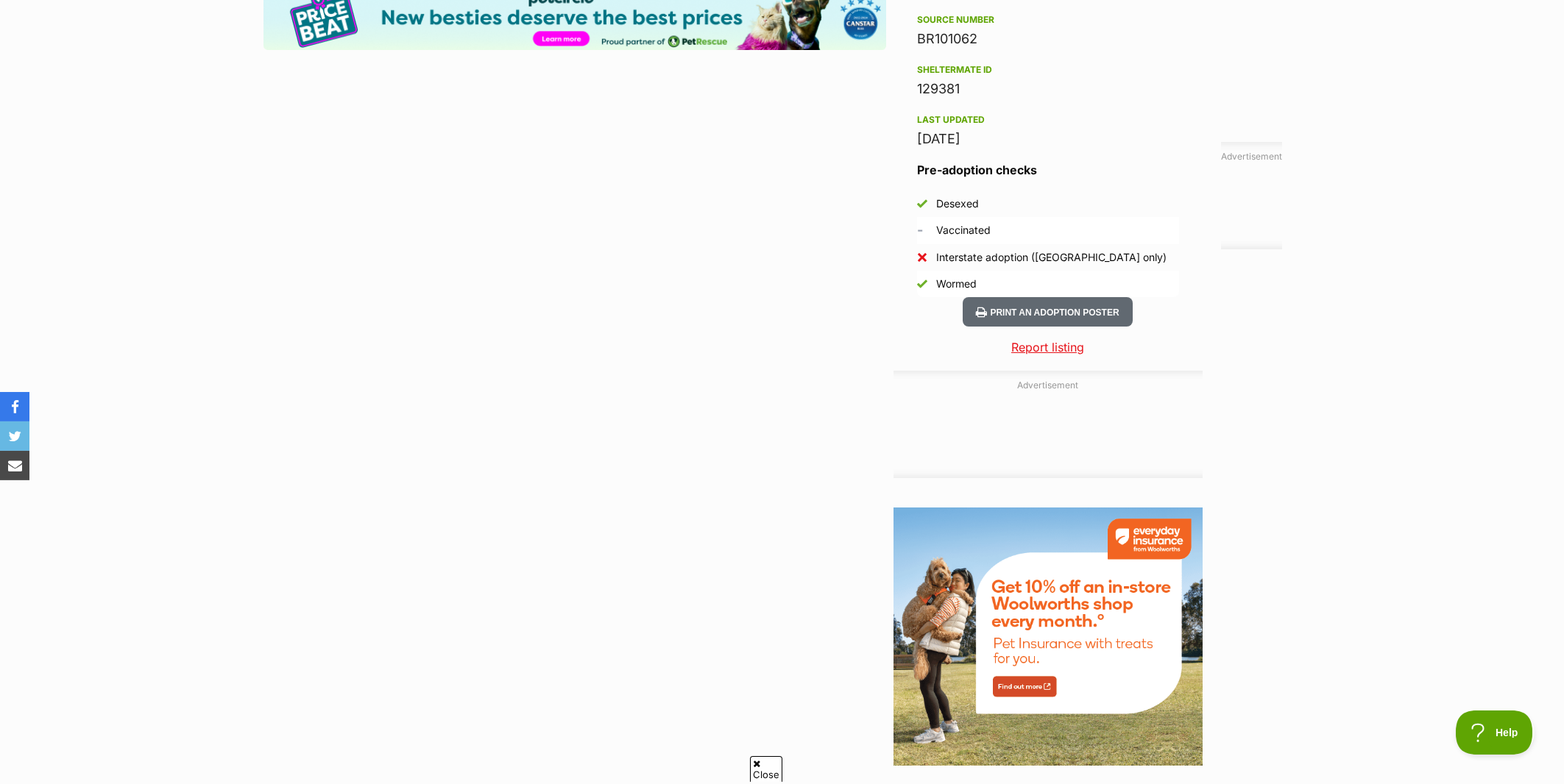
scroll to position [1318, 0]
